Goal: Transaction & Acquisition: Purchase product/service

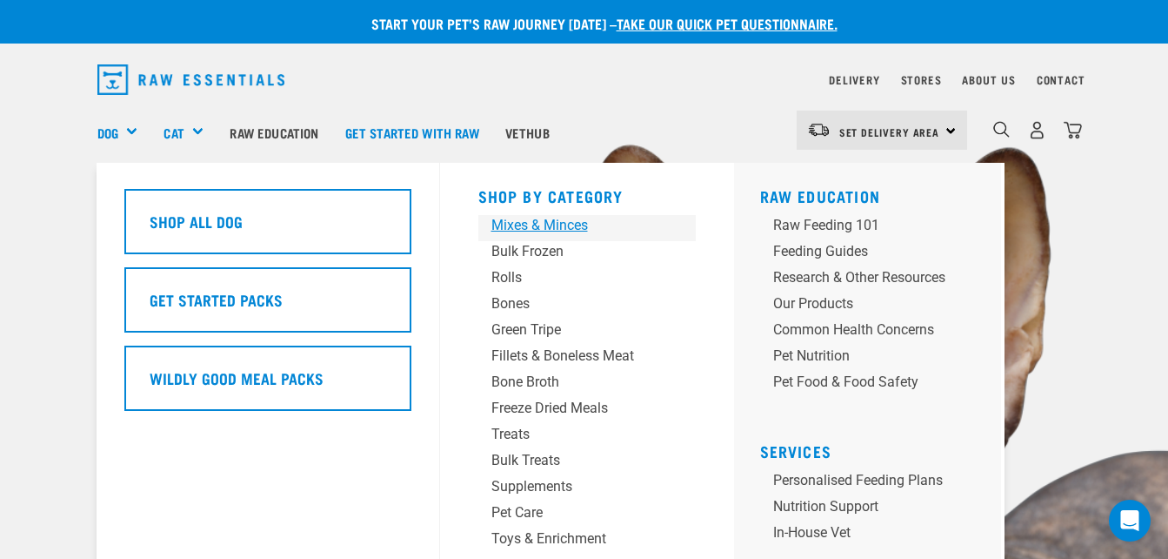
click at [505, 224] on div "Mixes & Minces" at bounding box center [573, 225] width 163 height 21
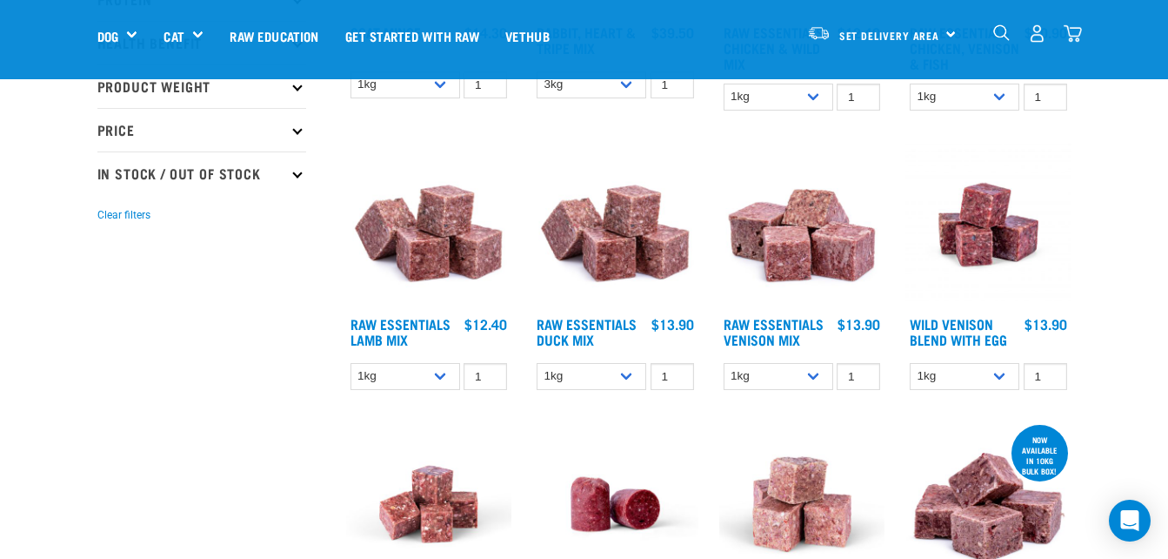
scroll to position [435, 0]
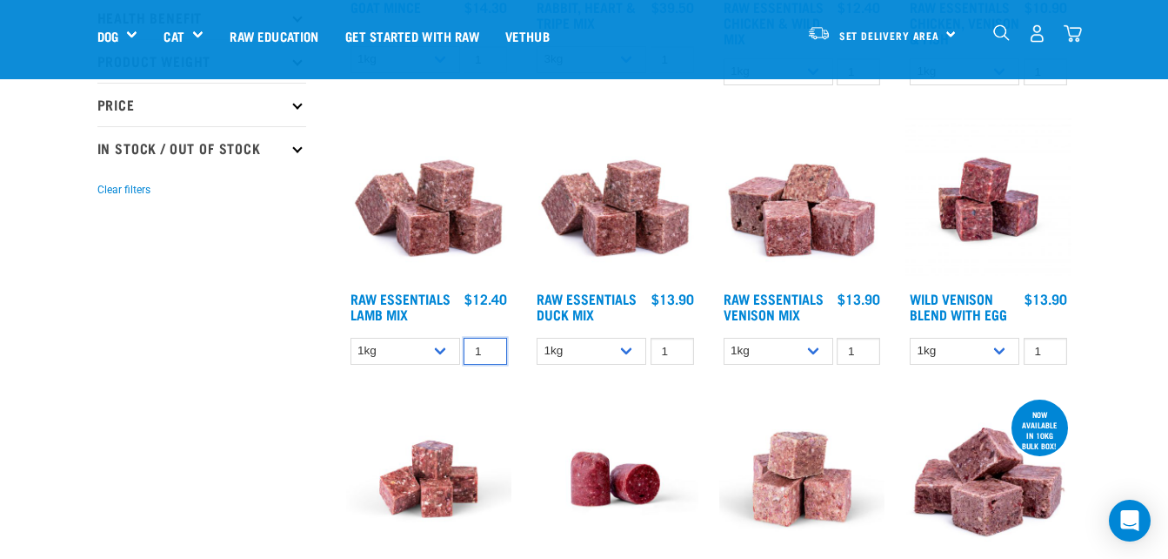
click at [497, 351] on input "1" at bounding box center [485, 351] width 43 height 27
type input "3"
type input "1"
click at [436, 354] on select "1kg 3kg Bulk (10kg)" at bounding box center [406, 351] width 110 height 27
select select "24"
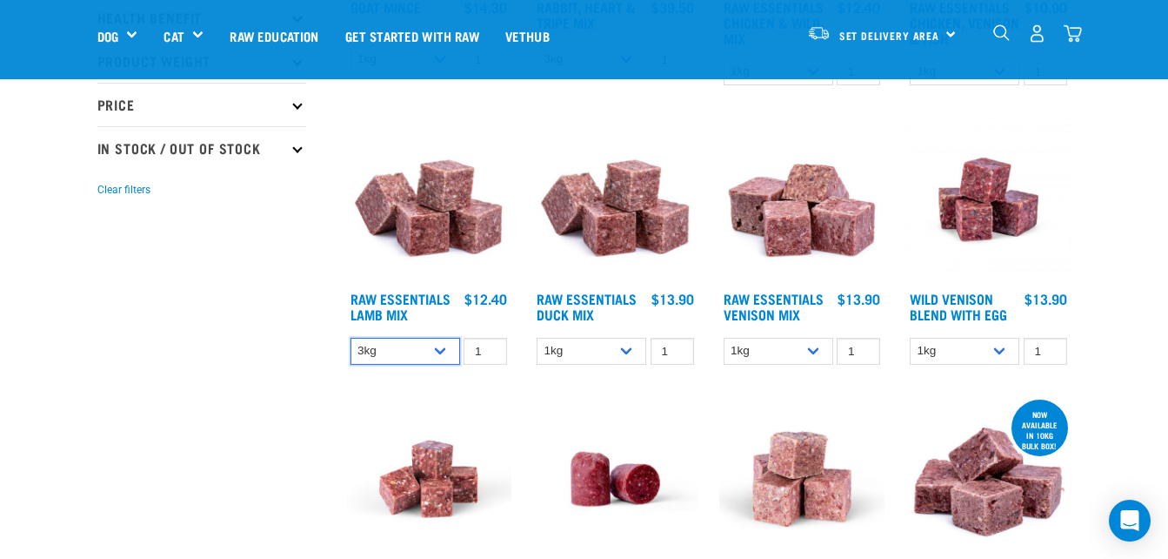
click at [351, 338] on select "1kg 3kg Bulk (10kg)" at bounding box center [406, 351] width 110 height 27
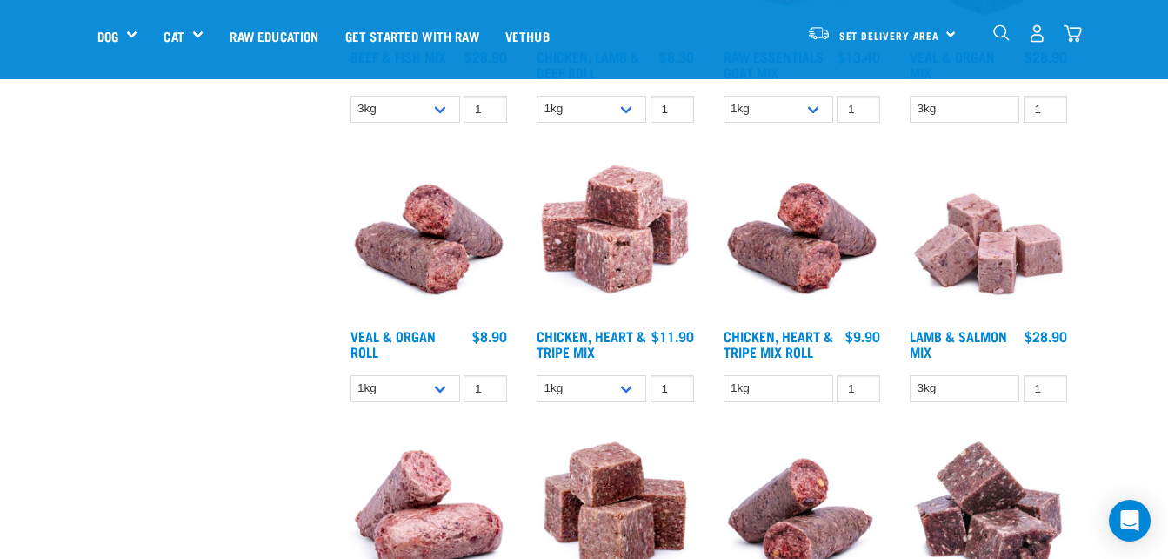
scroll to position [957, 0]
click at [625, 391] on select "1kg 3kg" at bounding box center [592, 387] width 110 height 27
select select "368"
click at [537, 374] on select "1kg 3kg" at bounding box center [592, 387] width 110 height 27
